Goal: Contribute content: Contribute content

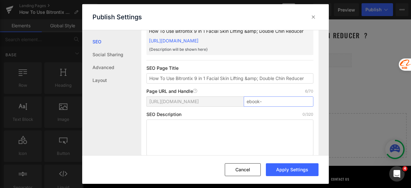
click at [269, 101] on input "ebook-" at bounding box center [279, 101] width 70 height 10
type input "ebook-fs"
click at [291, 170] on button "Apply Settings" at bounding box center [292, 169] width 53 height 13
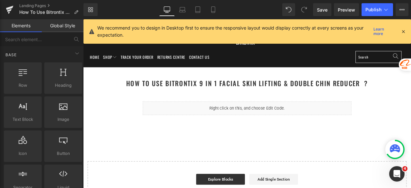
click at [402, 31] on icon at bounding box center [404, 32] width 6 height 6
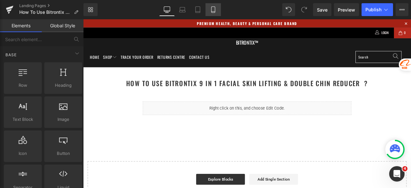
click at [211, 8] on icon at bounding box center [213, 9] width 6 height 6
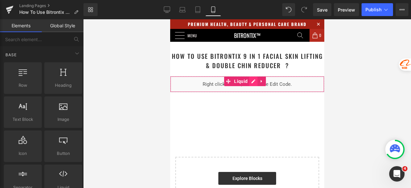
click at [253, 84] on div "Liquid" at bounding box center [247, 84] width 154 height 16
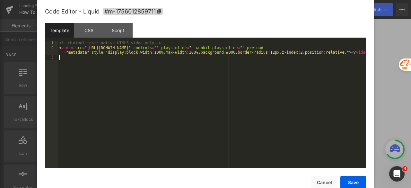
click at [232, 86] on div "<!-- Minimal test: native HTML5 video only --> < video src = "[URL][DOMAIN_NAME…" at bounding box center [212, 109] width 309 height 137
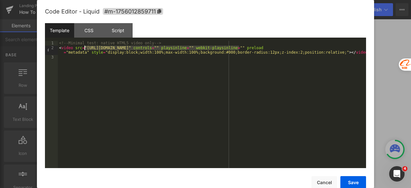
drag, startPoint x: 239, startPoint y: 48, endPoint x: 85, endPoint y: 49, distance: 154.6
click at [85, 49] on div "<!-- Minimal test: native HTML5 video only --> < video src = "[URL][DOMAIN_NAME…" at bounding box center [212, 109] width 309 height 137
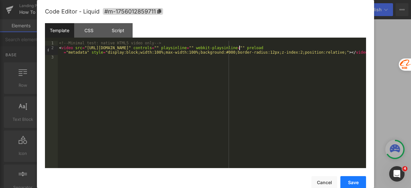
click at [352, 184] on button "Save" at bounding box center [354, 182] width 26 height 13
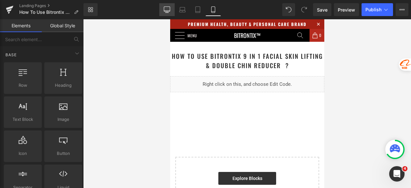
click at [168, 12] on icon at bounding box center [167, 9] width 6 height 6
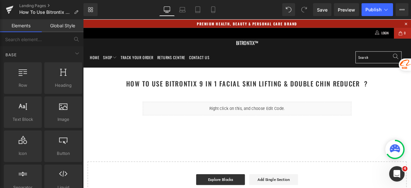
scroll to position [57, 0]
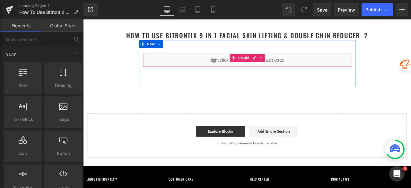
click at [282, 66] on div "Liquid" at bounding box center [277, 68] width 247 height 16
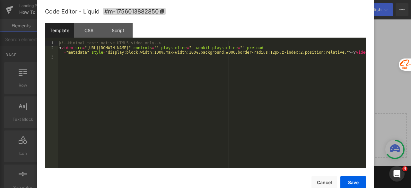
click at [234, 68] on div "<!-- Minimal test: native HTML5 video only --> < video src = "[URL][DOMAIN_NAME…" at bounding box center [212, 109] width 309 height 137
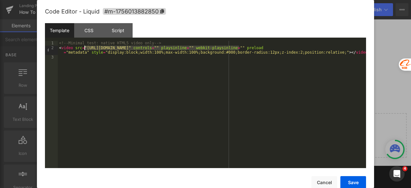
drag, startPoint x: 240, startPoint y: 49, endPoint x: 85, endPoint y: 50, distance: 154.9
click at [85, 50] on div "<!-- Minimal test: native HTML5 video only --> < video src = "[URL][DOMAIN_NAME…" at bounding box center [212, 109] width 309 height 137
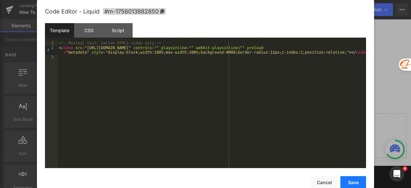
click at [361, 181] on button "Save" at bounding box center [354, 182] width 26 height 13
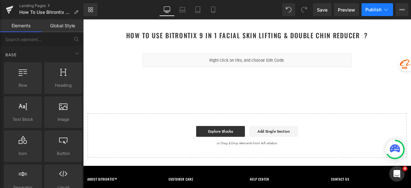
click at [368, 10] on span "Publish" at bounding box center [374, 9] width 16 height 5
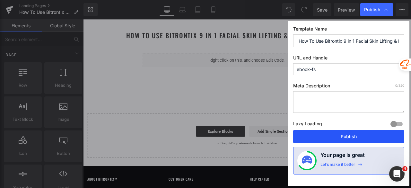
click at [345, 132] on button "Publish" at bounding box center [348, 136] width 111 height 13
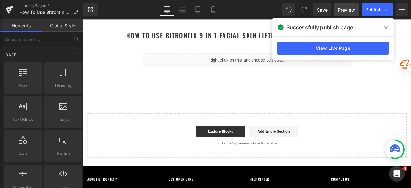
click at [348, 13] on span "Preview" at bounding box center [346, 9] width 17 height 7
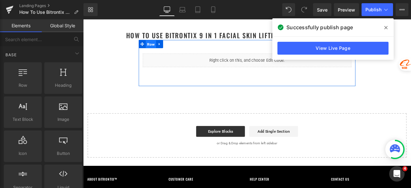
click at [159, 49] on span "Row" at bounding box center [163, 49] width 12 height 10
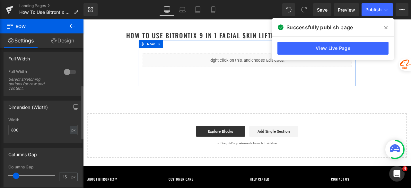
scroll to position [129, 0]
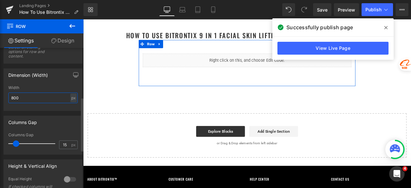
drag, startPoint x: 25, startPoint y: 98, endPoint x: 4, endPoint y: 99, distance: 21.2
click at [4, 99] on div "800px Width 800 px % px" at bounding box center [43, 97] width 78 height 25
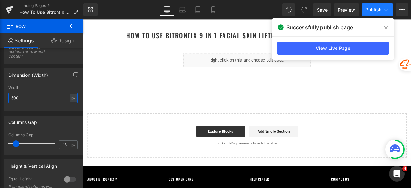
type input "500"
click at [370, 13] on button "Publish" at bounding box center [377, 9] width 31 height 13
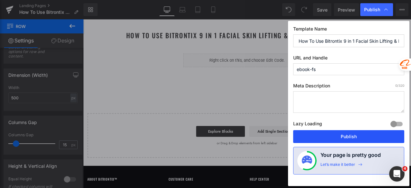
click at [356, 137] on button "Publish" at bounding box center [348, 136] width 111 height 13
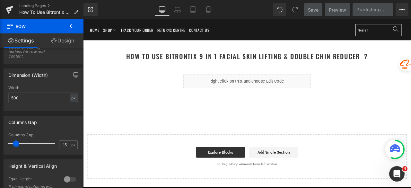
scroll to position [0, 0]
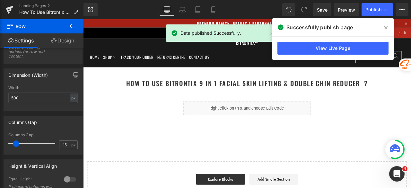
click at [386, 27] on icon at bounding box center [386, 27] width 3 height 5
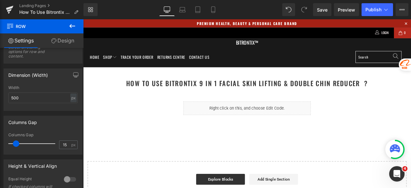
drag, startPoint x: 69, startPoint y: 27, endPoint x: 73, endPoint y: 26, distance: 3.5
click at [69, 27] on icon at bounding box center [72, 26] width 8 height 8
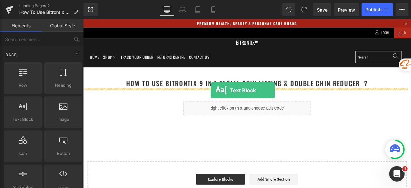
drag, startPoint x: 112, startPoint y: 130, endPoint x: 234, endPoint y: 103, distance: 124.3
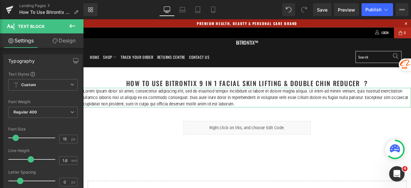
click at [70, 43] on link "Design" at bounding box center [64, 40] width 42 height 14
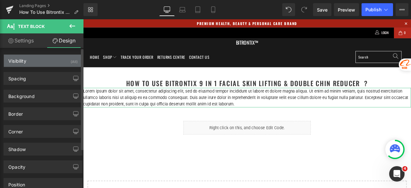
click at [41, 61] on div "Visibility (All)" at bounding box center [43, 61] width 78 height 12
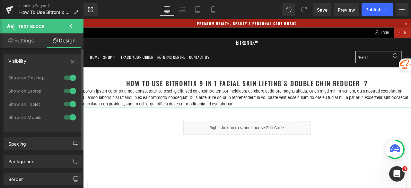
click at [64, 115] on div at bounding box center [69, 117] width 15 height 10
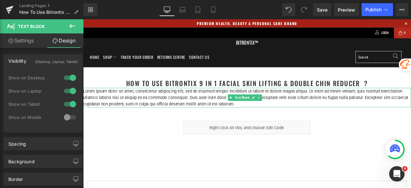
click at [137, 107] on p "Lorem ipsum dolor sit amet, consectetur adipiscing elit, sed do eiusmod tempor …" at bounding box center [277, 112] width 389 height 23
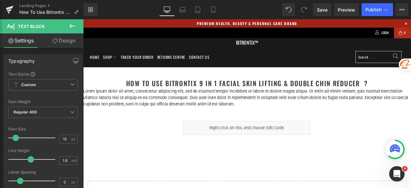
click at [62, 39] on link "Design" at bounding box center [64, 40] width 42 height 14
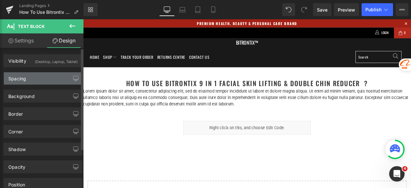
click at [41, 79] on div "Spacing" at bounding box center [43, 78] width 78 height 12
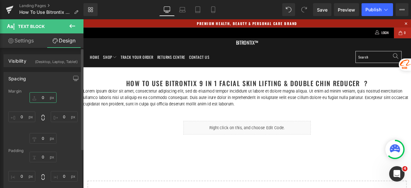
click at [44, 99] on input "0" at bounding box center [43, 97] width 27 height 11
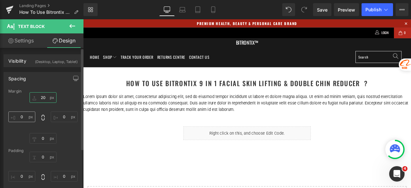
type input "20"
click at [28, 116] on input "0" at bounding box center [21, 117] width 27 height 11
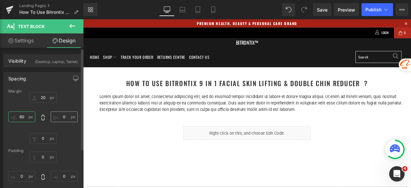
type input "60"
click at [62, 115] on input "0" at bounding box center [64, 117] width 27 height 11
type input "60"
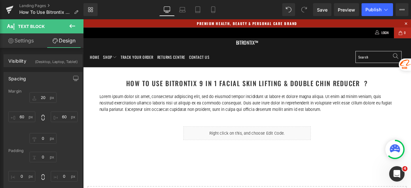
click at [199, 123] on p "Lorem ipsum dolor sit amet, consectetur adipiscing elit, sed do eiusmod tempor …" at bounding box center [278, 118] width 350 height 23
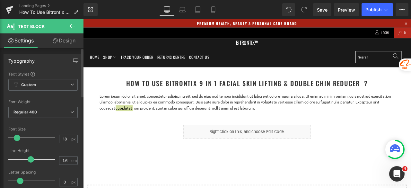
type input "19"
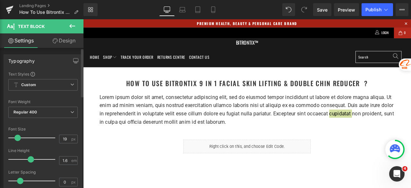
click at [17, 138] on span at bounding box center [17, 138] width 6 height 6
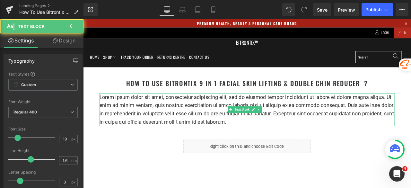
click at [196, 123] on p "Lorem ipsum dolor sit amet, consectetur adipiscing elit, sed do eiusmod tempor …" at bounding box center [278, 126] width 350 height 39
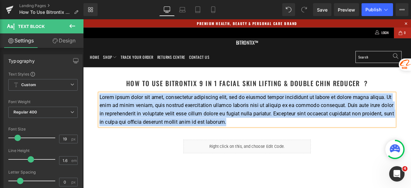
paste div
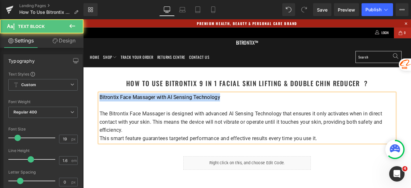
drag, startPoint x: 257, startPoint y: 111, endPoint x: 103, endPoint y: 114, distance: 153.3
click at [103, 114] on p "Bitrontix Face Massager with AI Sensing Technology" at bounding box center [278, 112] width 350 height 10
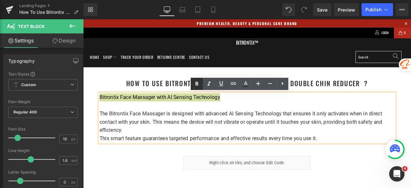
click at [197, 82] on icon at bounding box center [197, 84] width 8 height 8
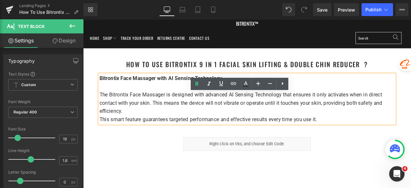
scroll to position [32, 0]
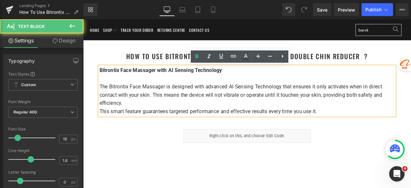
click at [103, 128] on p "This smart feature guarantees targeted performance and effective results every …" at bounding box center [278, 129] width 350 height 10
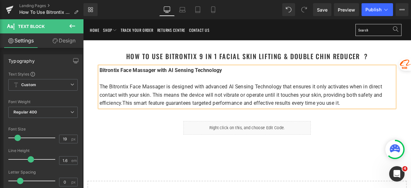
click at [400, 119] on p "The Bitrontix Face Massager is designed with advanced AI Sensing Technology tha…" at bounding box center [278, 108] width 350 height 29
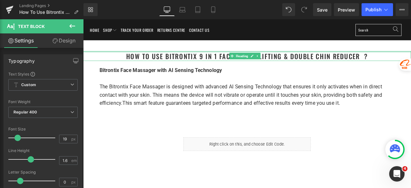
drag, startPoint x: 112, startPoint y: 57, endPoint x: 118, endPoint y: 60, distance: 6.0
click at [112, 57] on div "How To Use Bitrontix 9 in 1 Facial Skin Lifting & Double Chin Reducer ? Heading" at bounding box center [277, 63] width 389 height 12
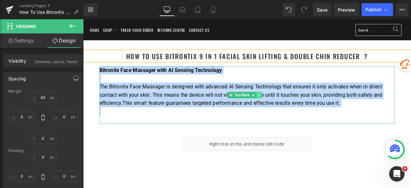
click at [293, 110] on icon at bounding box center [292, 109] width 4 height 4
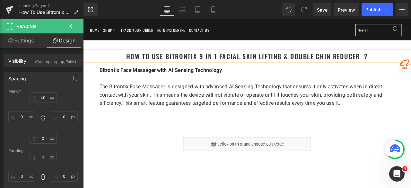
click at [166, 157] on div "How To Use Bitrontix 9 in 1 Facial Skin Lifting & Double Chin Reducer ? Heading…" at bounding box center [277, 163] width 389 height 239
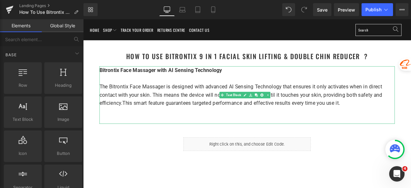
click at [125, 132] on p at bounding box center [278, 129] width 350 height 10
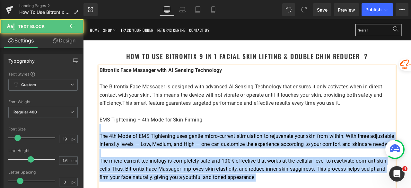
drag, startPoint x: 243, startPoint y: 136, endPoint x: 101, endPoint y: 137, distance: 142.1
click at [103, 137] on div "Bitrontix Face Massager with AI Sensing Technology The Bitrontix Face Massager …" at bounding box center [278, 148] width 350 height 147
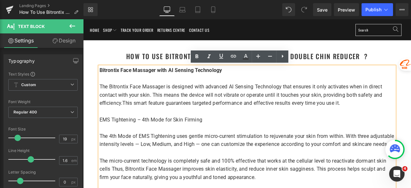
click at [103, 137] on div "Bitrontix Face Massager with AI Sensing Technology The Bitrontix Face Massager …" at bounding box center [278, 148] width 350 height 147
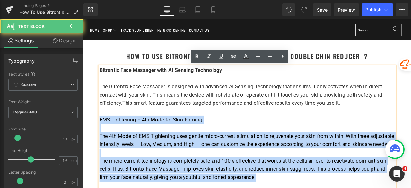
click at [225, 142] on p "EMS Tightening – 4th Mode for Skin Firming" at bounding box center [278, 138] width 350 height 10
click at [233, 134] on p "EMS Tightening – 4th Mode for Skin Firming" at bounding box center [278, 138] width 350 height 10
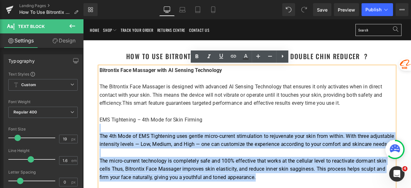
drag, startPoint x: 231, startPoint y: 135, endPoint x: 101, endPoint y: 137, distance: 130.5
click at [103, 137] on div "Bitrontix Face Massager with AI Sensing Technology The Bitrontix Face Massager …" at bounding box center [278, 148] width 350 height 147
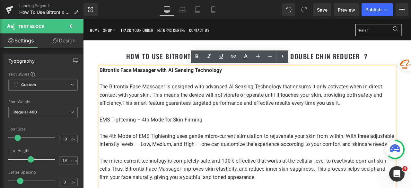
click at [106, 135] on span "EMS Tightening – 4th Mode for Skin Firming" at bounding box center [164, 137] width 122 height 7
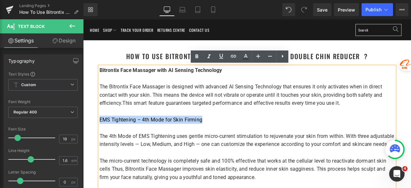
drag, startPoint x: 103, startPoint y: 136, endPoint x: 225, endPoint y: 135, distance: 121.8
click at [225, 135] on p "EMS Tightening – 4th Mode for Skin Firming" at bounding box center [278, 138] width 350 height 10
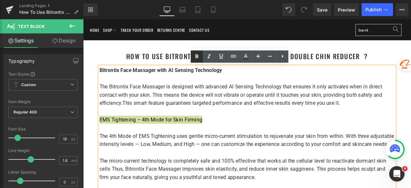
click at [193, 58] on icon at bounding box center [197, 57] width 8 height 8
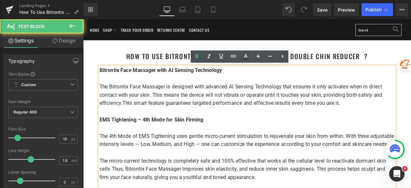
click at [261, 137] on p "EMS Tightening – 4th Mode for Skin Firming" at bounding box center [278, 138] width 350 height 10
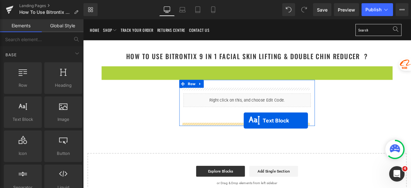
drag, startPoint x: 266, startPoint y: 151, endPoint x: 274, endPoint y: 139, distance: 14.1
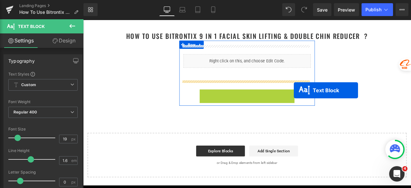
scroll to position [64, 0]
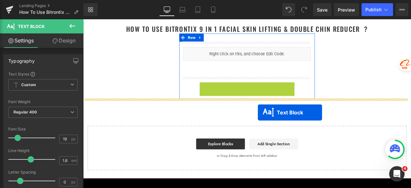
drag, startPoint x: 265, startPoint y: 127, endPoint x: 291, endPoint y: 130, distance: 25.5
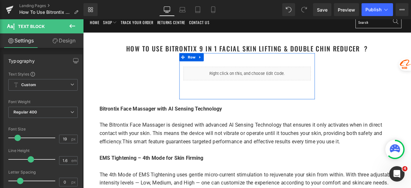
scroll to position [32, 0]
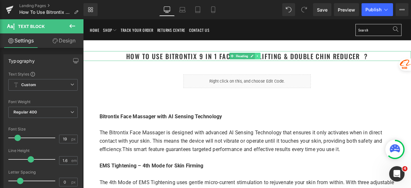
click at [291, 63] on icon at bounding box center [291, 63] width 4 height 4
click at [287, 63] on icon at bounding box center [287, 63] width 4 height 4
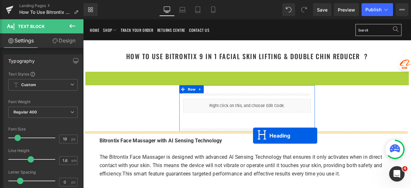
drag, startPoint x: 271, startPoint y: 85, endPoint x: 285, endPoint y: 157, distance: 73.3
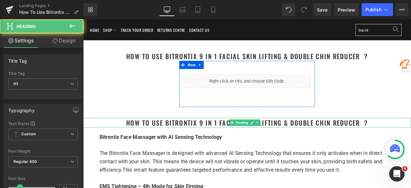
click at [306, 139] on h1 "How To Use Bitrontix 9 in 1 Facial Skin Lifting & Double Chin Reducer ?" at bounding box center [277, 142] width 389 height 12
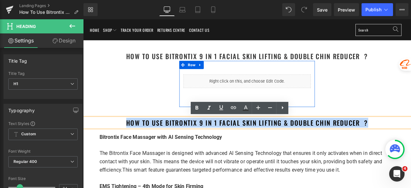
drag, startPoint x: 424, startPoint y: 142, endPoint x: 134, endPoint y: 146, distance: 289.9
click at [134, 146] on h1 "How To Use Bitrontix 9 in 1 Facial Skin Lifting & Double Chin Reducer ?" at bounding box center [277, 142] width 389 height 12
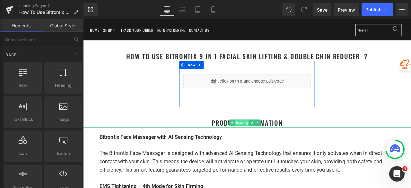
click at [271, 140] on span "Heading" at bounding box center [271, 142] width 17 height 8
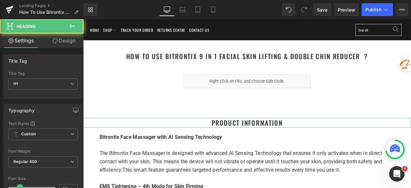
drag, startPoint x: 69, startPoint y: 40, endPoint x: 66, endPoint y: 51, distance: 11.8
click at [69, 40] on link "Design" at bounding box center [64, 40] width 42 height 14
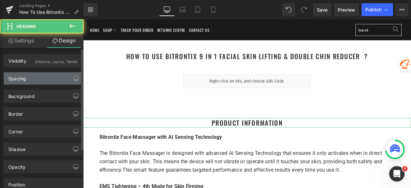
type input "40"
type input "0"
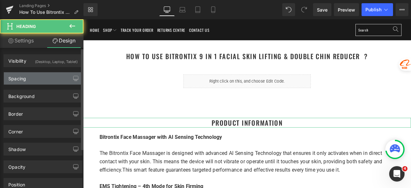
type input "0"
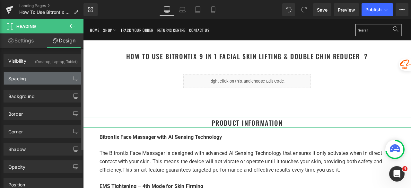
click at [38, 76] on div "Spacing" at bounding box center [43, 78] width 78 height 12
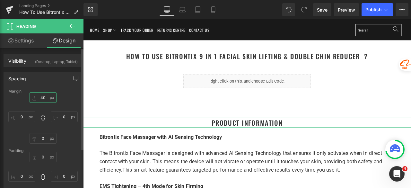
click at [44, 99] on input "40" at bounding box center [43, 97] width 27 height 11
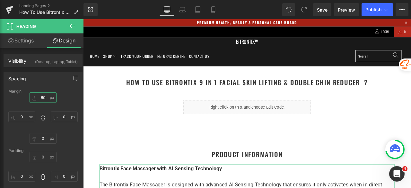
scroll to position [0, 0]
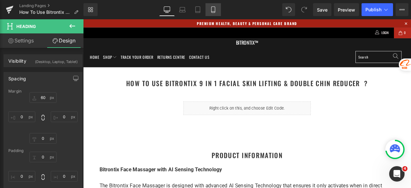
click at [211, 11] on icon at bounding box center [213, 9] width 6 height 6
type input "40"
type input "0"
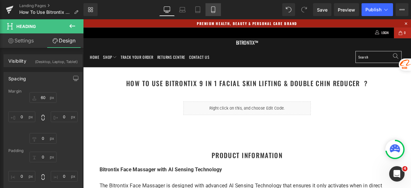
type input "0"
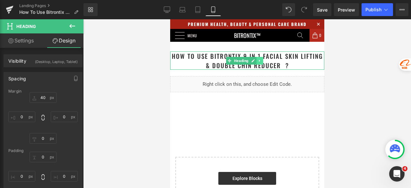
click at [260, 63] on link at bounding box center [259, 61] width 7 height 8
click at [258, 61] on link at bounding box center [256, 61] width 7 height 8
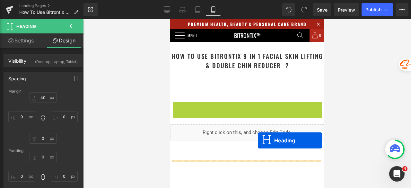
drag, startPoint x: 242, startPoint y: 112, endPoint x: 258, endPoint y: 140, distance: 33.1
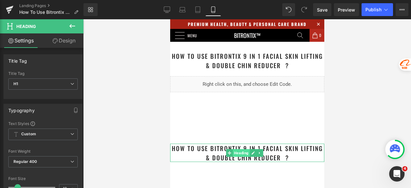
click at [236, 155] on span "Heading" at bounding box center [241, 153] width 17 height 8
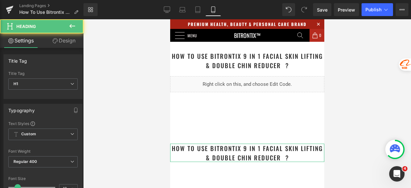
click at [65, 45] on link "Design" at bounding box center [64, 40] width 42 height 14
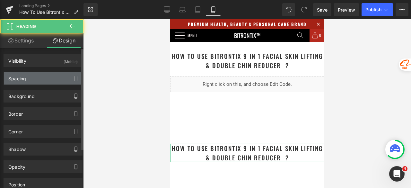
click at [47, 79] on div "Spacing" at bounding box center [43, 78] width 78 height 12
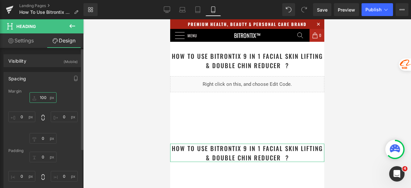
click at [45, 98] on input "100" at bounding box center [43, 97] width 27 height 11
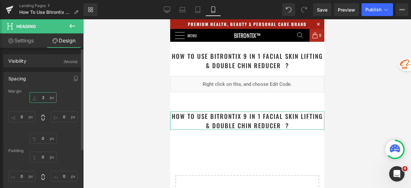
type input "20"
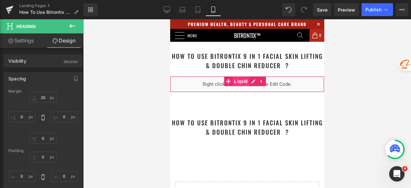
click at [243, 81] on span "Liquid" at bounding box center [240, 81] width 17 height 10
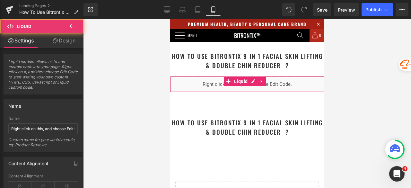
click at [64, 42] on link "Design" at bounding box center [64, 40] width 42 height 14
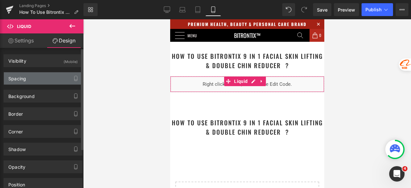
click at [41, 79] on div "Spacing" at bounding box center [43, 78] width 78 height 12
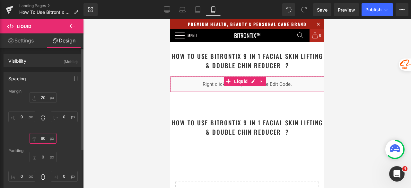
click at [48, 139] on input "60" at bounding box center [43, 138] width 27 height 11
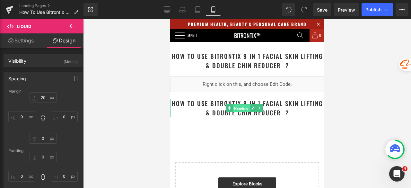
click at [240, 110] on span "Heading" at bounding box center [241, 108] width 17 height 8
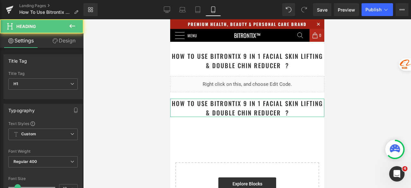
drag, startPoint x: 71, startPoint y: 40, endPoint x: 31, endPoint y: 88, distance: 62.1
click at [70, 40] on link "Design" at bounding box center [64, 40] width 42 height 14
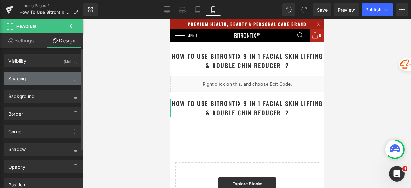
click at [30, 82] on div "Spacing" at bounding box center [43, 78] width 78 height 12
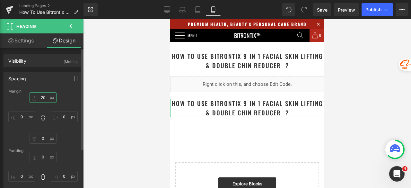
click at [44, 98] on input "20" at bounding box center [43, 97] width 27 height 11
type input "40"
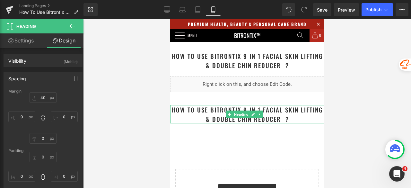
click at [302, 116] on h1 "How To Use Bitrontix 9 in 1 Facial Skin Lifting & Double Chin Reducer ?" at bounding box center [247, 114] width 154 height 18
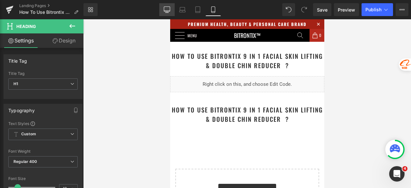
click at [170, 5] on link "Desktop" at bounding box center [166, 9] width 15 height 13
type input "24"
type input "100"
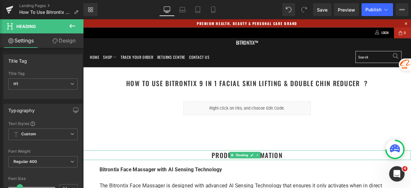
click at [319, 181] on h1 "Product Information" at bounding box center [277, 181] width 389 height 12
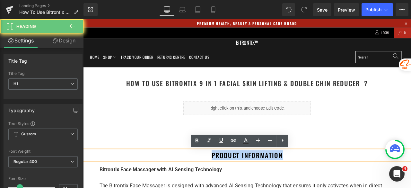
drag, startPoint x: 329, startPoint y: 181, endPoint x: 229, endPoint y: 179, distance: 100.0
click at [229, 179] on h1 "Product Information" at bounding box center [277, 181] width 389 height 12
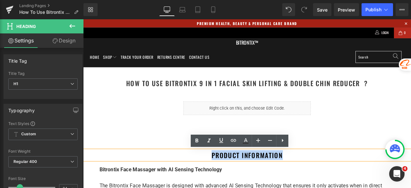
copy h1 "Product Information"
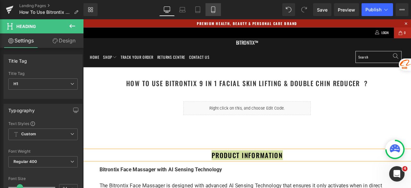
click at [212, 13] on icon at bounding box center [213, 10] width 4 height 6
type input "19"
type input "100"
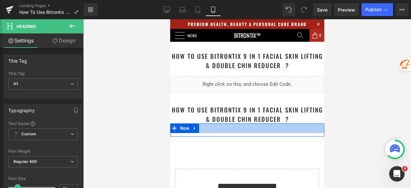
click at [301, 119] on h1 "How To Use Bitrontix 9 in 1 Facial Skin Lifting & Double Chin Reducer ?" at bounding box center [247, 114] width 154 height 18
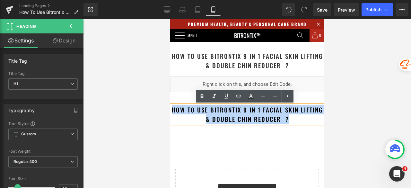
drag, startPoint x: 306, startPoint y: 120, endPoint x: 340, endPoint y: 133, distance: 36.6
click at [170, 114] on html "PREMIUM HEALTH, BEAUTY & PERSONAL CARE BRAND Menu Bitrontix™ 0 Your Cart is Emp…" at bounding box center [247, 186] width 154 height 334
paste div
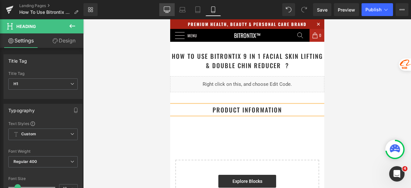
click at [166, 11] on icon at bounding box center [167, 11] width 6 height 0
type input "24"
type input "100"
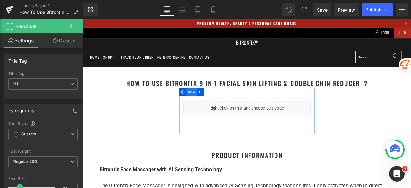
click at [206, 105] on span "Row" at bounding box center [212, 106] width 12 height 10
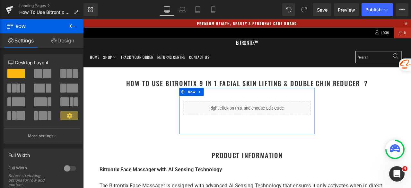
click at [66, 38] on link "Design" at bounding box center [63, 40] width 42 height 14
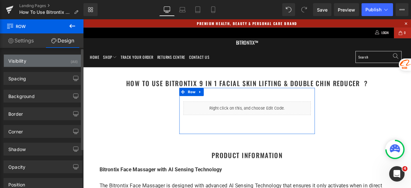
click at [62, 61] on div "Visibility (All)" at bounding box center [43, 61] width 78 height 12
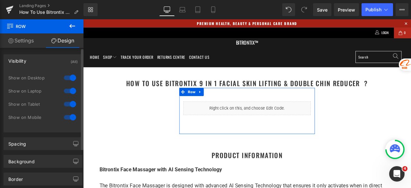
click at [62, 117] on div at bounding box center [69, 117] width 15 height 10
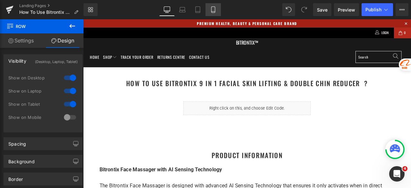
click at [215, 12] on icon at bounding box center [213, 12] width 4 height 0
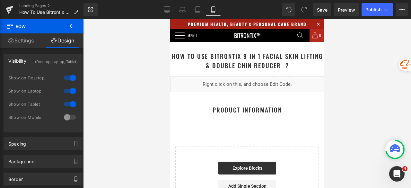
click at [192, 111] on h1 "Product Information" at bounding box center [247, 109] width 154 height 9
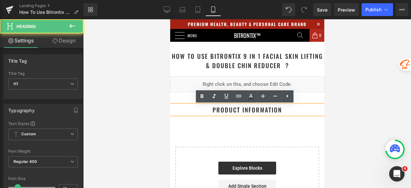
click at [242, 131] on div "How To Use Bitrontix 9 in 1 Facial Skin Lifting & Double Chin Reducer ? Heading…" at bounding box center [247, 118] width 154 height 198
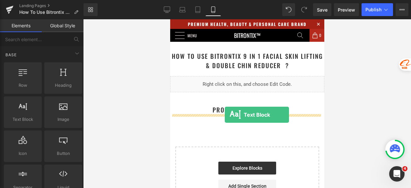
drag, startPoint x: 196, startPoint y: 132, endPoint x: 225, endPoint y: 115, distance: 33.6
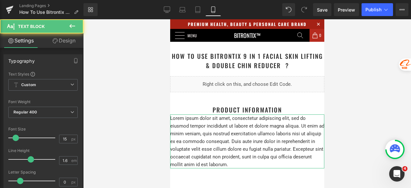
click at [74, 36] on link "Design" at bounding box center [64, 40] width 42 height 14
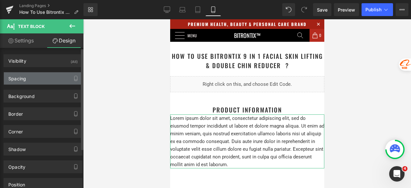
drag, startPoint x: 31, startPoint y: 81, endPoint x: 38, endPoint y: 82, distance: 6.6
click at [31, 81] on div "Spacing" at bounding box center [43, 78] width 78 height 12
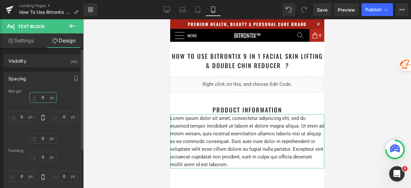
click at [40, 99] on input "0" at bounding box center [43, 97] width 27 height 11
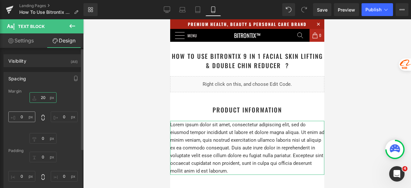
type input "20"
click at [22, 115] on input "0" at bounding box center [21, 117] width 27 height 11
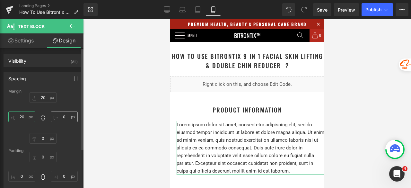
type input "20"
click at [67, 114] on input "0" at bounding box center [64, 117] width 27 height 11
type input "20"
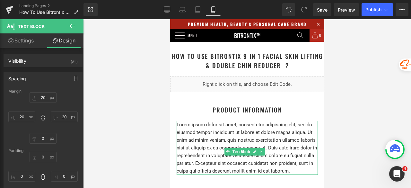
click at [215, 135] on p "Lorem ipsum dolor sit amet, consectetur adipiscing elit, sed do eiusmod tempor …" at bounding box center [246, 148] width 141 height 54
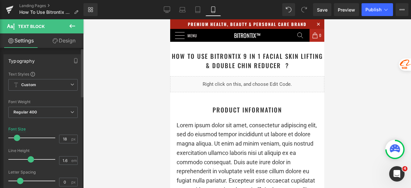
click at [19, 136] on span at bounding box center [17, 138] width 6 height 6
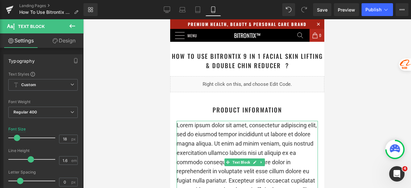
click at [208, 139] on p "Lorem ipsum dolor sit amet, consectetur adipiscing elit, sed do eiusmod tempor …" at bounding box center [246, 162] width 141 height 83
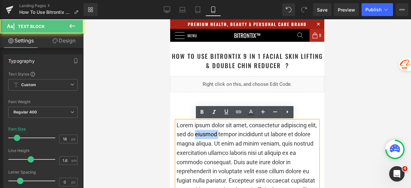
click at [208, 139] on p "Lorem ipsum dolor sit amet, consectetur adipiscing elit, sed do eiusmod tempor …" at bounding box center [246, 162] width 141 height 83
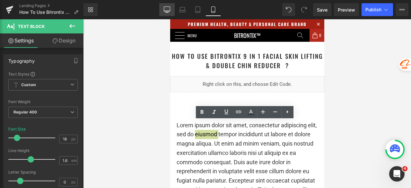
click at [168, 9] on icon at bounding box center [167, 9] width 6 height 6
type input "15"
type input "100"
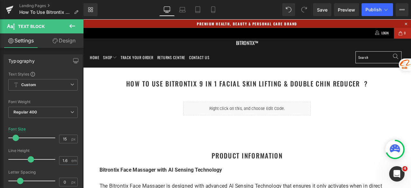
scroll to position [228, 0]
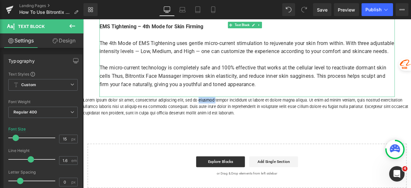
click at [191, 92] on p "The micro-current technology is completely safe and 100% effective that works a…" at bounding box center [278, 86] width 350 height 29
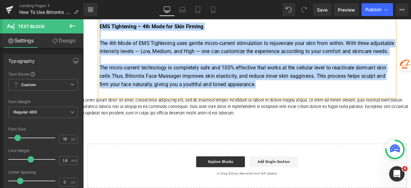
copy div "Loremipsu Dolo Sitametc adip EL Seddoei Temporinci Utl Etdolorem Aliq Enimadmi …"
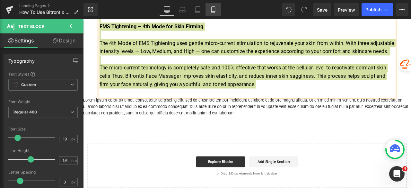
click at [211, 9] on icon at bounding box center [213, 9] width 6 height 6
type input "100"
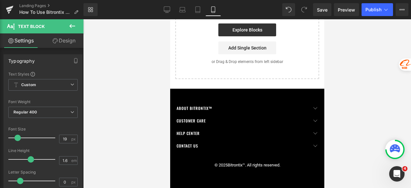
scroll to position [0, 0]
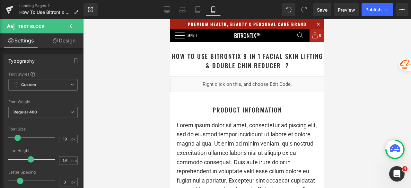
drag, startPoint x: 382, startPoint y: 28, endPoint x: 188, endPoint y: 141, distance: 224.4
click at [188, 141] on p "Lorem ipsum dolor sit amet, consectetur adipiscing elit, sed do eiusmod tempor …" at bounding box center [246, 162] width 141 height 83
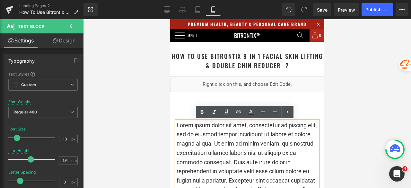
drag, startPoint x: 71, startPoint y: 40, endPoint x: 47, endPoint y: 72, distance: 39.7
click at [71, 40] on link "Design" at bounding box center [64, 40] width 42 height 14
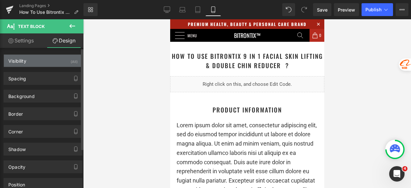
click at [47, 63] on div "Visibility (All)" at bounding box center [43, 61] width 78 height 12
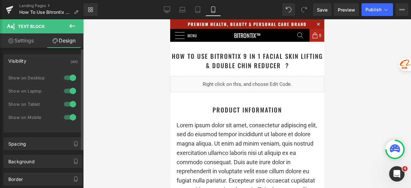
click at [64, 116] on div at bounding box center [69, 117] width 15 height 10
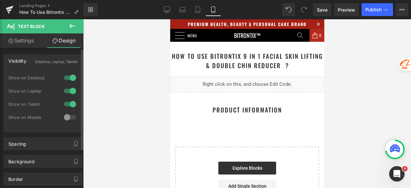
click at [71, 119] on div at bounding box center [69, 117] width 15 height 10
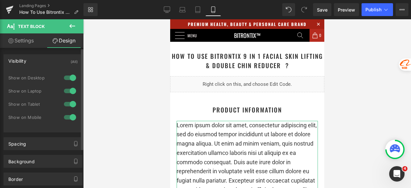
click at [65, 103] on div at bounding box center [69, 104] width 15 height 10
click at [64, 88] on div at bounding box center [69, 91] width 15 height 10
click at [62, 77] on div at bounding box center [69, 78] width 15 height 10
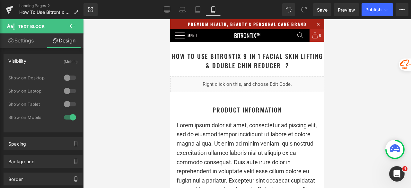
click at [220, 129] on p "Lorem ipsum dolor sit amet, consectetur adipiscing elit, sed do eiusmod tempor …" at bounding box center [246, 162] width 141 height 83
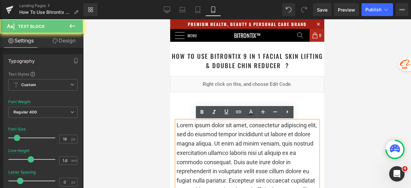
click at [220, 129] on p "Lorem ipsum dolor sit amet, consectetur adipiscing elit, sed do eiusmod tempor …" at bounding box center [246, 162] width 141 height 83
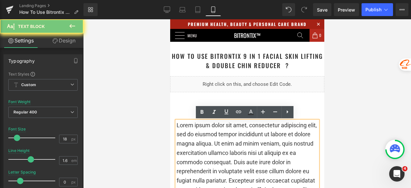
click at [219, 131] on p "Lorem ipsum dolor sit amet, consectetur adipiscing elit, sed do eiusmod tempor …" at bounding box center [246, 162] width 141 height 83
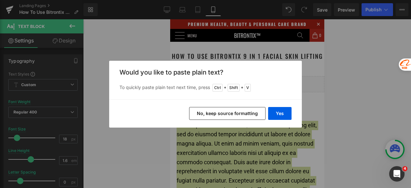
click at [242, 110] on button "No, keep source formatting" at bounding box center [227, 113] width 76 height 13
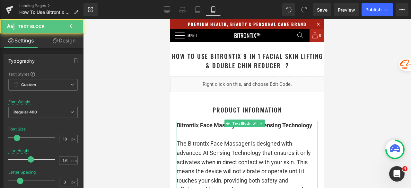
click at [202, 135] on p at bounding box center [246, 134] width 141 height 9
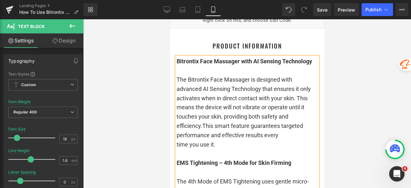
scroll to position [64, 0]
click at [355, 91] on div at bounding box center [247, 103] width 328 height 169
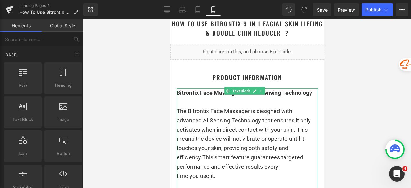
scroll to position [32, 0]
click at [189, 104] on p at bounding box center [246, 102] width 141 height 9
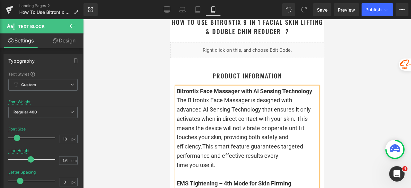
scroll to position [64, 0]
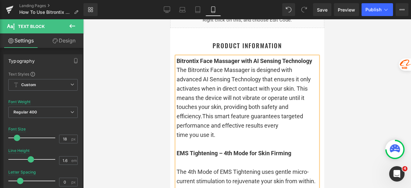
click at [177, 171] on span "The 4th Mode of EMS Tightening uses gentle micro-current stimulation to rejuven…" at bounding box center [245, 190] width 139 height 44
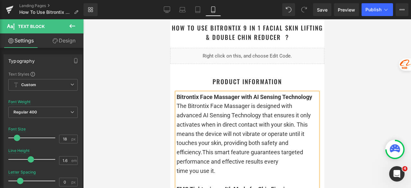
scroll to position [0, 0]
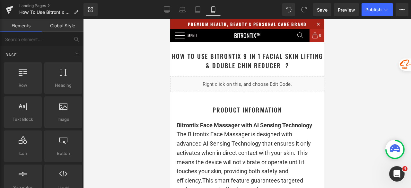
click at [342, 99] on div at bounding box center [247, 103] width 328 height 169
click at [376, 7] on span "Publish" at bounding box center [374, 9] width 16 height 5
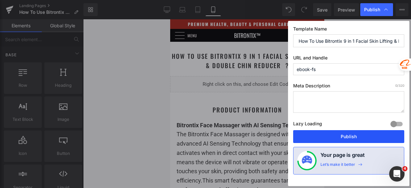
click at [341, 134] on button "Publish" at bounding box center [348, 136] width 111 height 13
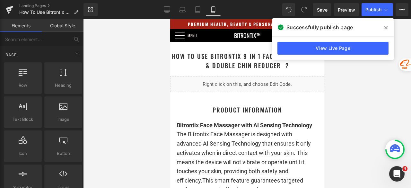
click at [385, 27] on icon at bounding box center [386, 27] width 3 height 5
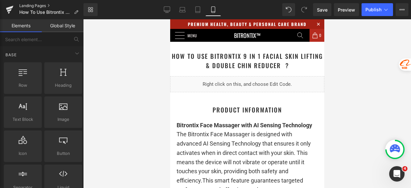
click at [38, 5] on link "Landing Pages" at bounding box center [51, 5] width 64 height 5
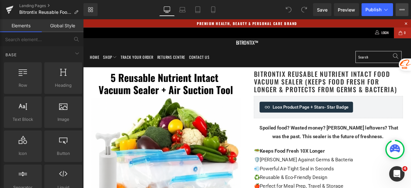
click at [399, 10] on button "View Live Page View with current Template Save Template to Library Schedule Pub…" at bounding box center [402, 9] width 13 height 13
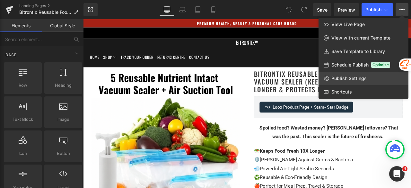
click at [353, 78] on span "Publish Settings" at bounding box center [349, 79] width 35 height 6
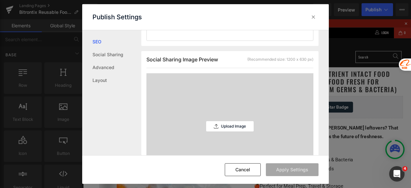
scroll to position [161, 0]
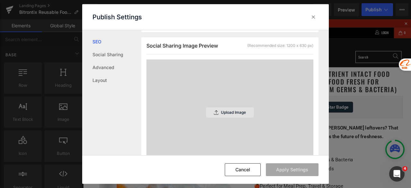
click at [229, 114] on p "Upload Image" at bounding box center [233, 112] width 25 height 4
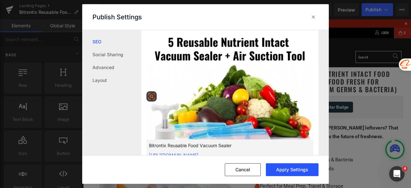
scroll to position [193, 0]
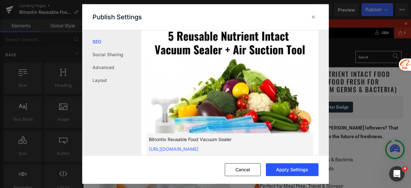
click at [299, 170] on button "Apply Settings" at bounding box center [292, 169] width 53 height 13
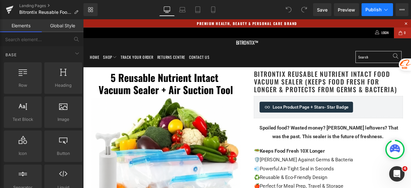
click at [366, 11] on span "Publish" at bounding box center [374, 9] width 16 height 5
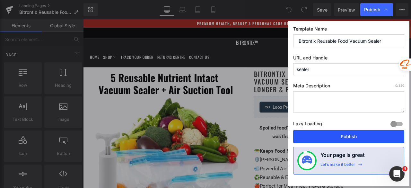
drag, startPoint x: 347, startPoint y: 137, endPoint x: 312, endPoint y: 138, distance: 34.8
click at [347, 137] on button "Publish" at bounding box center [348, 136] width 111 height 13
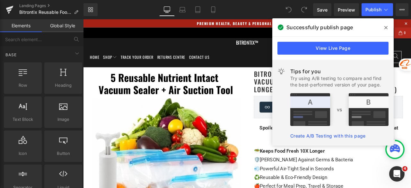
click at [387, 26] on icon at bounding box center [386, 27] width 3 height 5
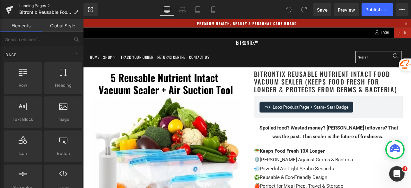
click at [38, 4] on link "Landing Pages" at bounding box center [51, 5] width 64 height 5
